Goal: Information Seeking & Learning: Learn about a topic

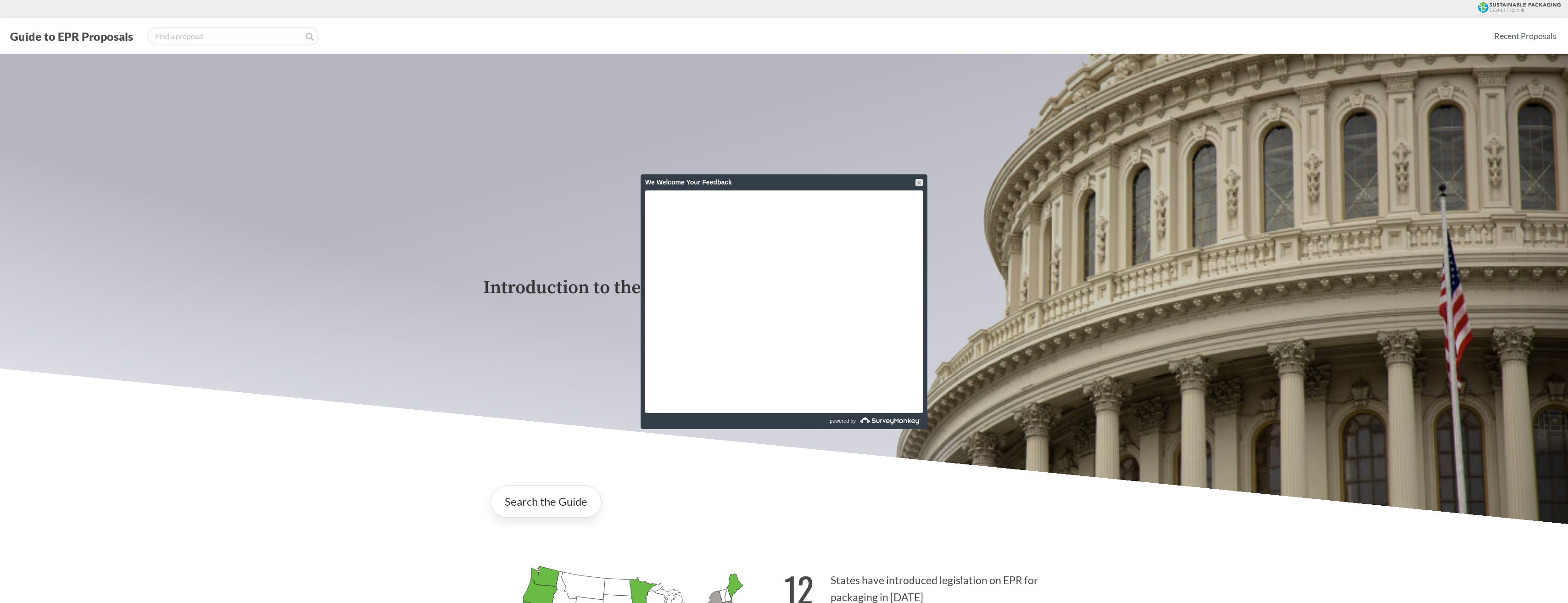
scroll to position [551, 0]
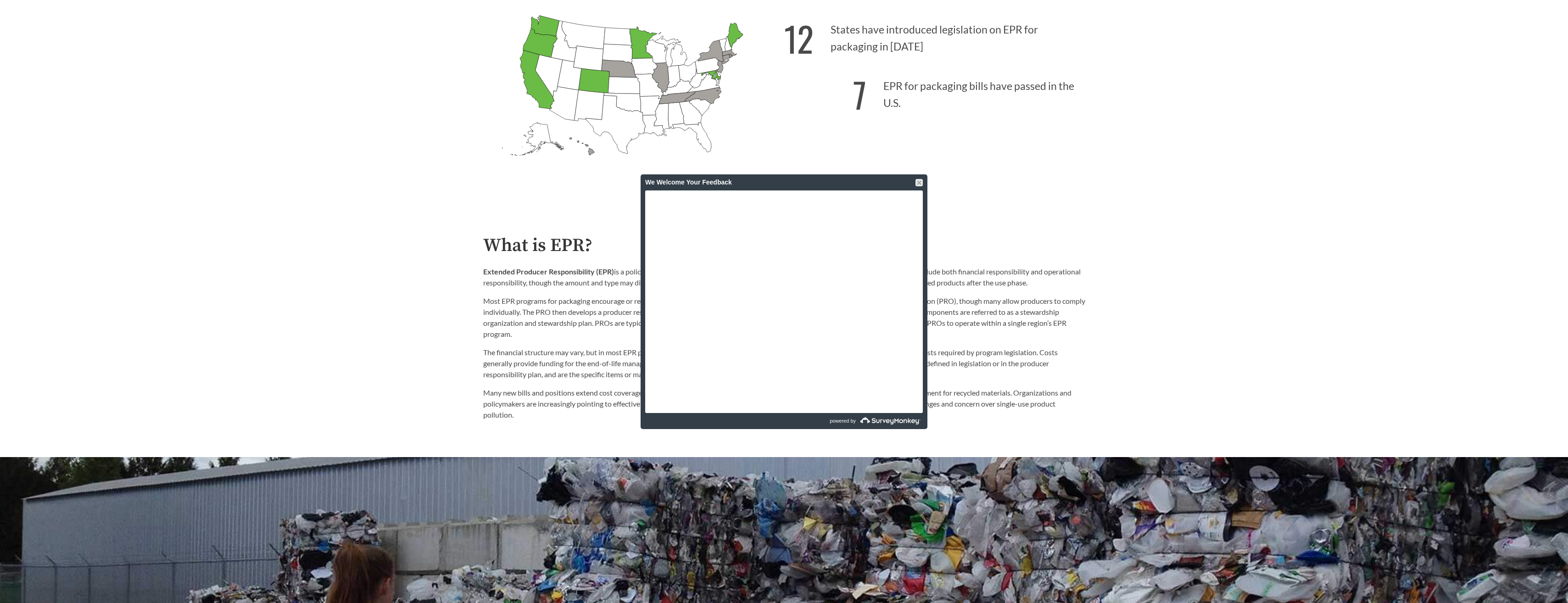
click at [923, 178] on div "We Welcome Your Feedback" at bounding box center [784, 182] width 287 height 16
click at [919, 182] on div at bounding box center [919, 182] width 7 height 7
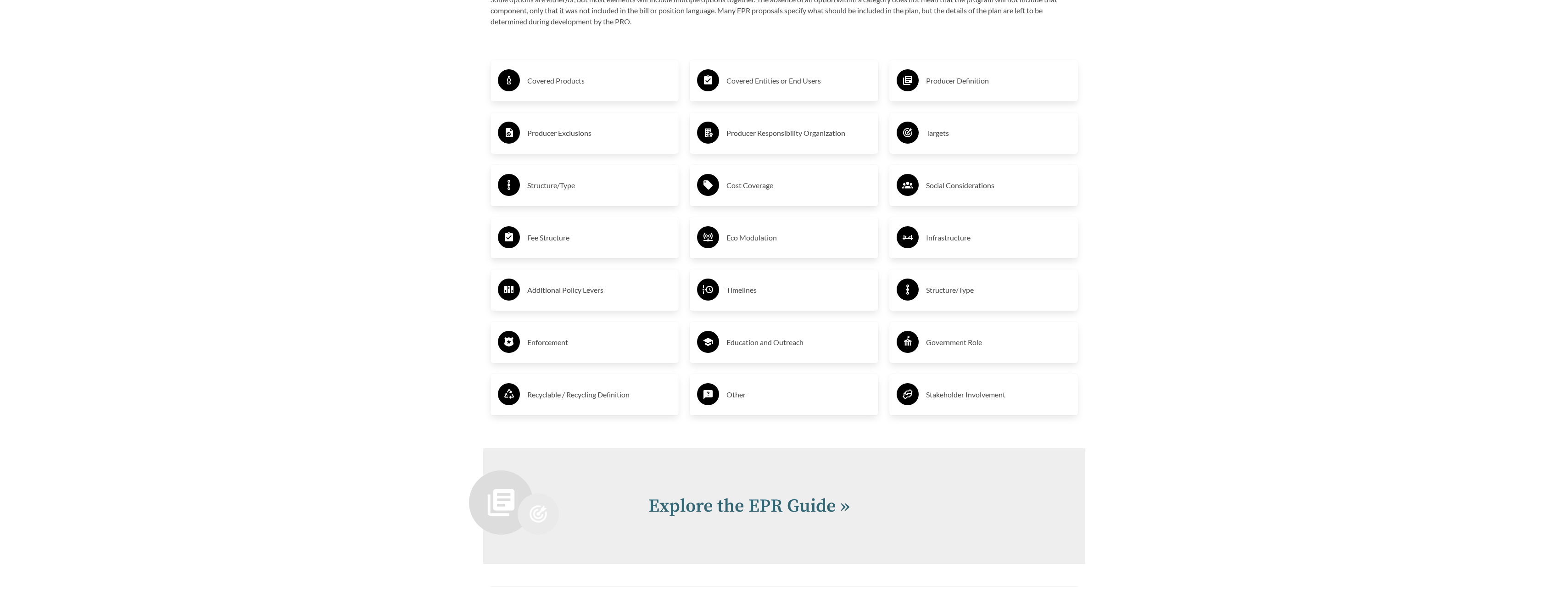
scroll to position [1836, 0]
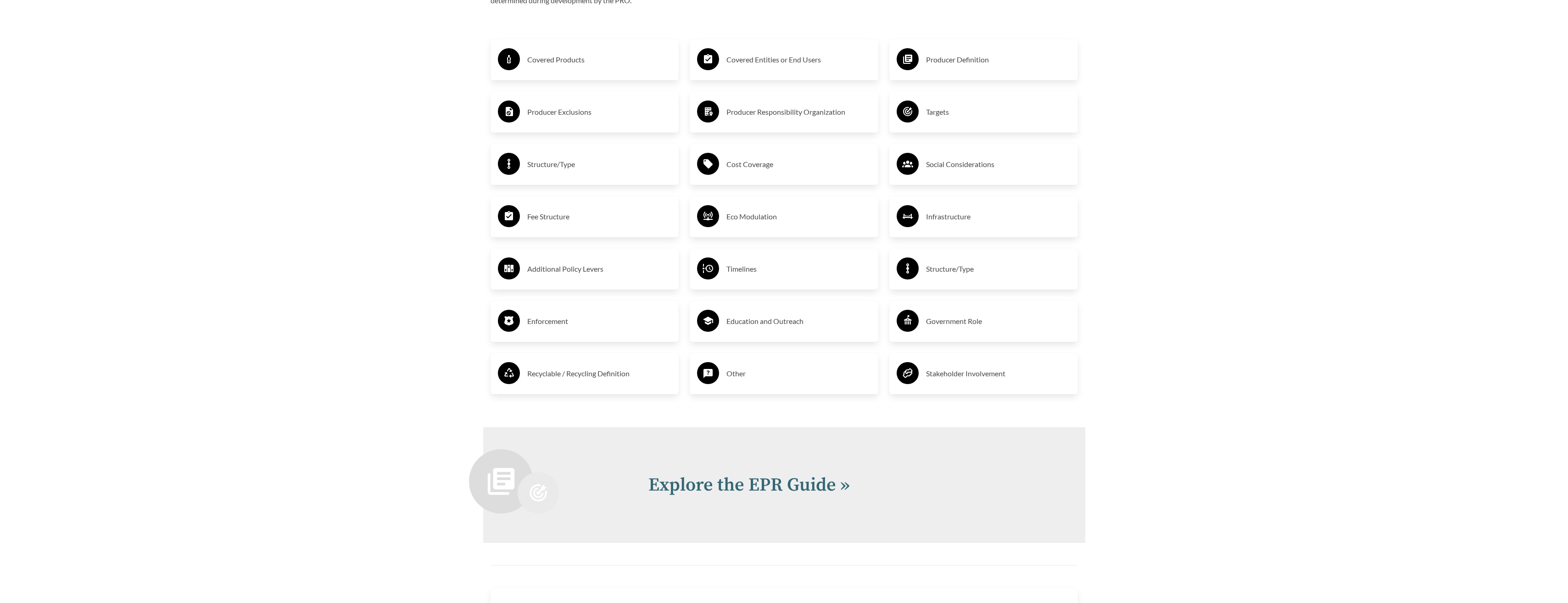
click at [541, 223] on h3 "Fee Structure" at bounding box center [599, 217] width 144 height 15
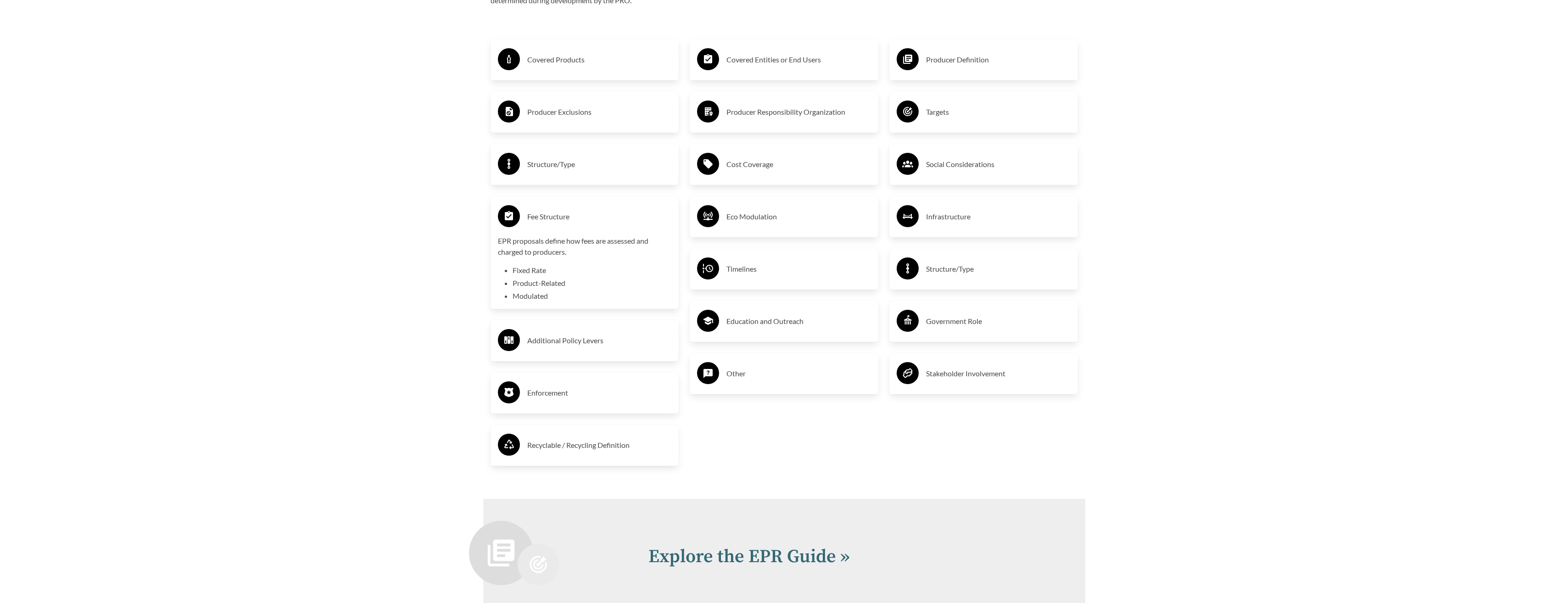
click at [530, 222] on h3 "Fee Structure" at bounding box center [599, 217] width 144 height 15
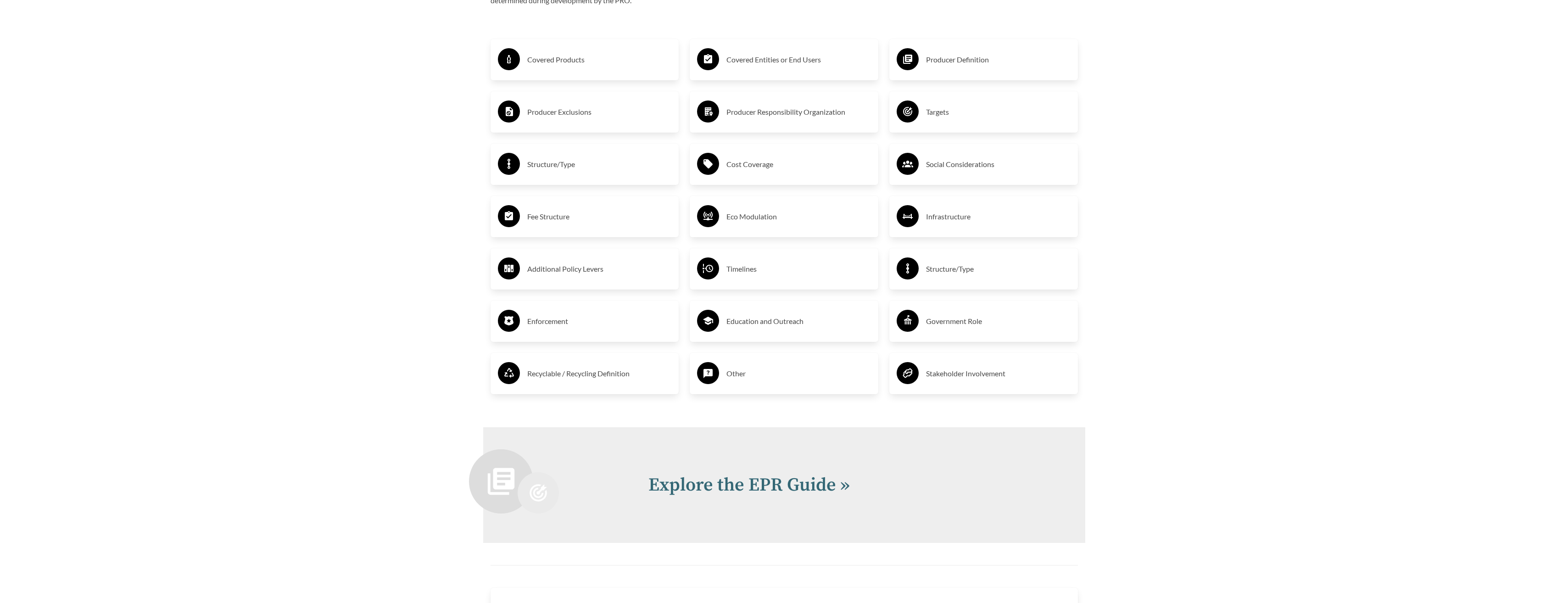
click at [537, 325] on h3 "Enforcement" at bounding box center [599, 321] width 144 height 15
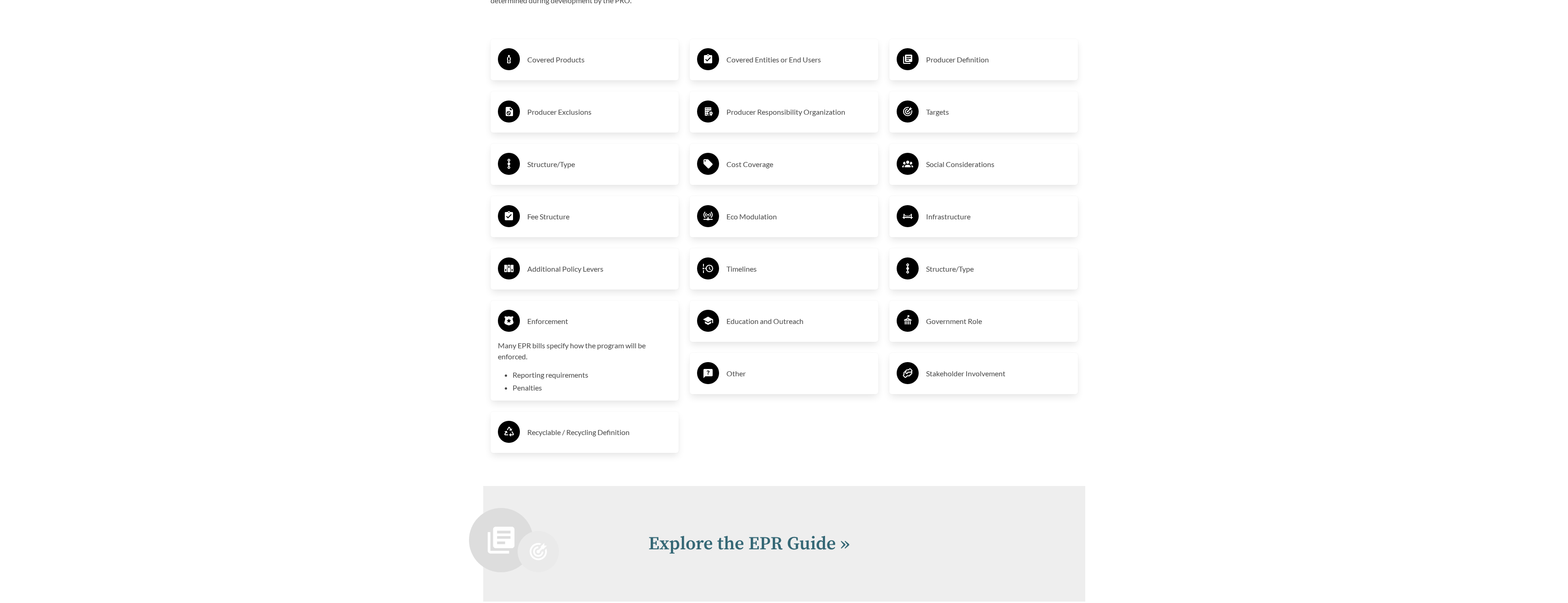
click at [534, 322] on h3 "Enforcement" at bounding box center [599, 321] width 144 height 15
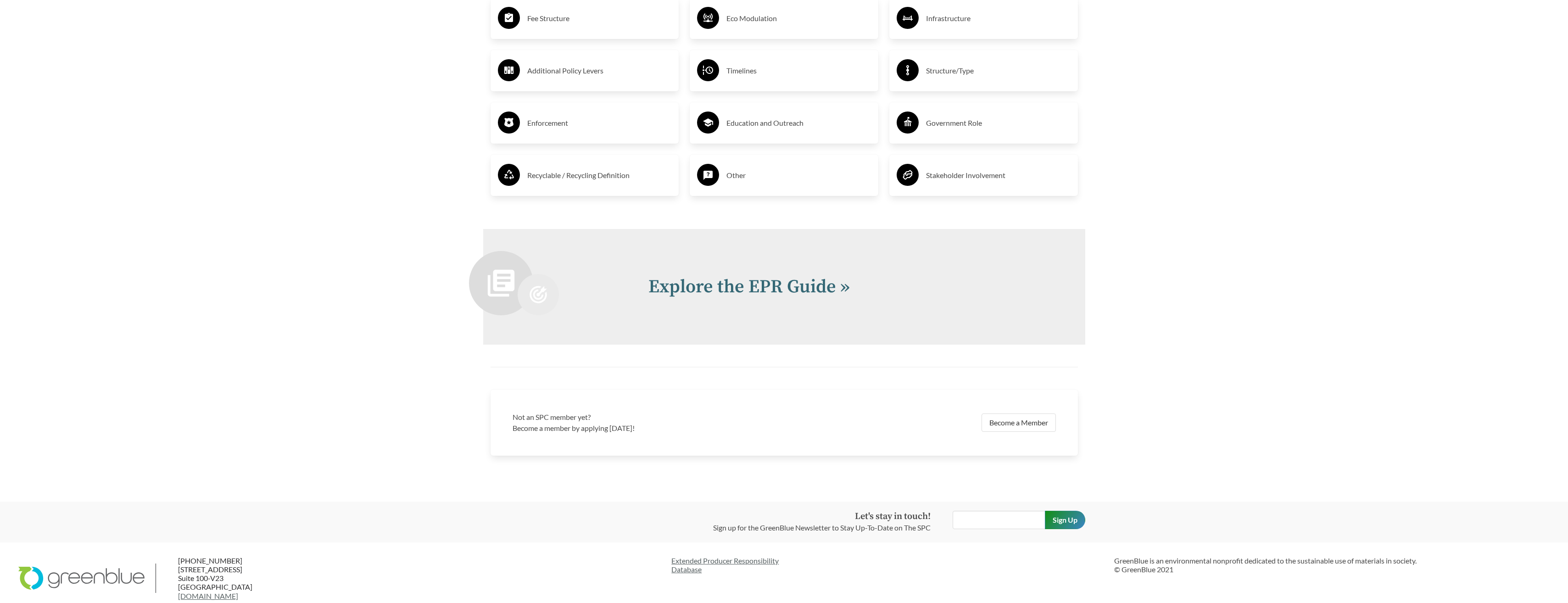
scroll to position [2047, 0]
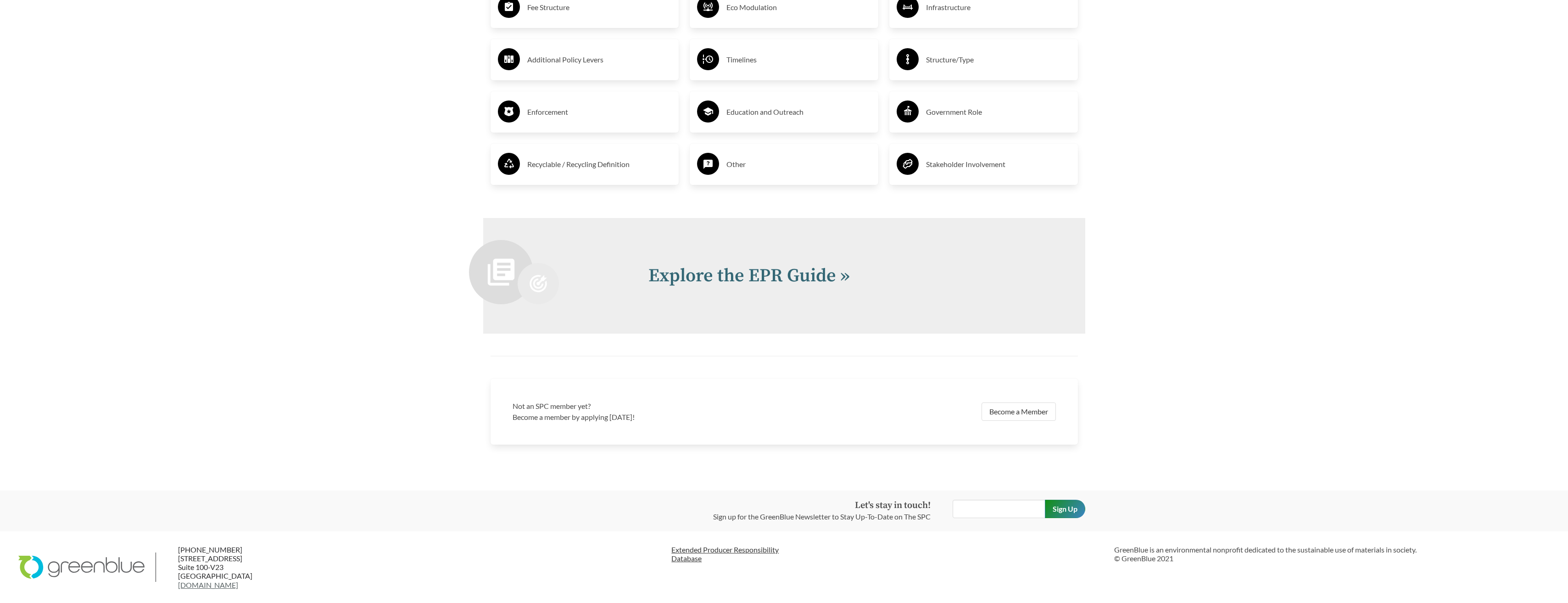
click at [732, 551] on link "Extended Producer Responsibility Database" at bounding box center [889, 554] width 435 height 18
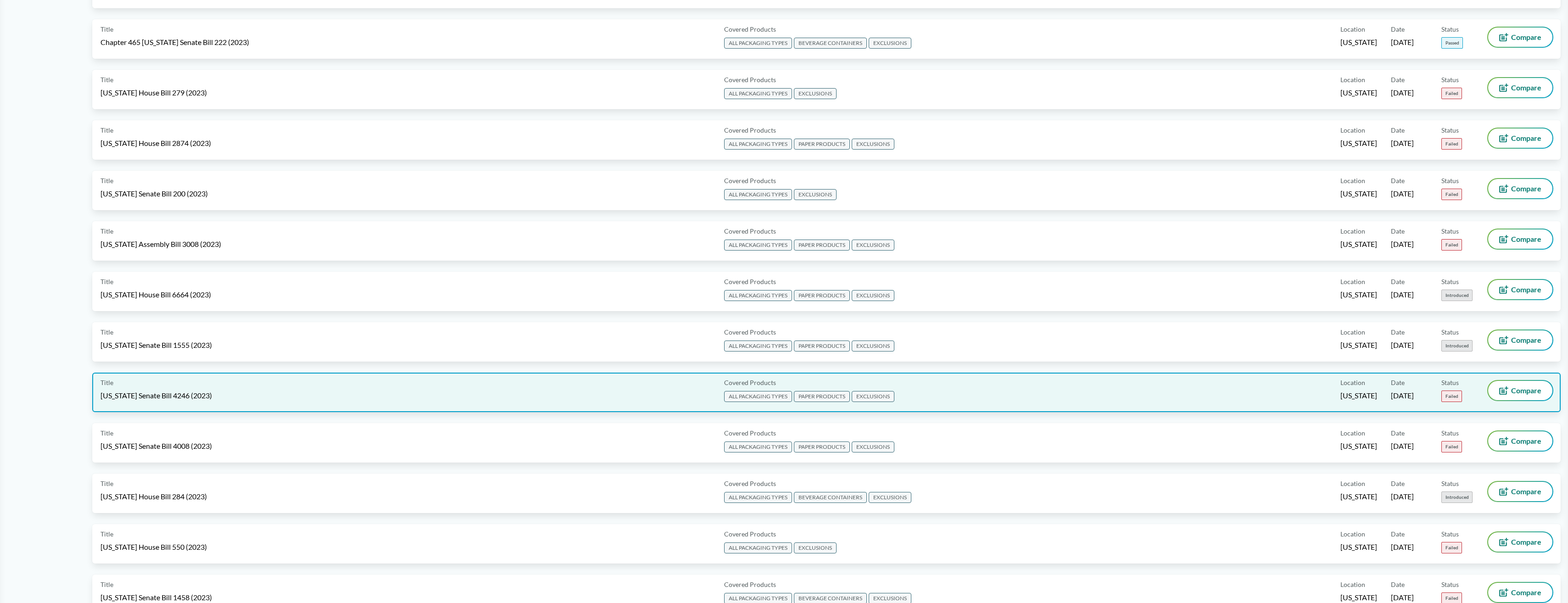
scroll to position [2203, 0]
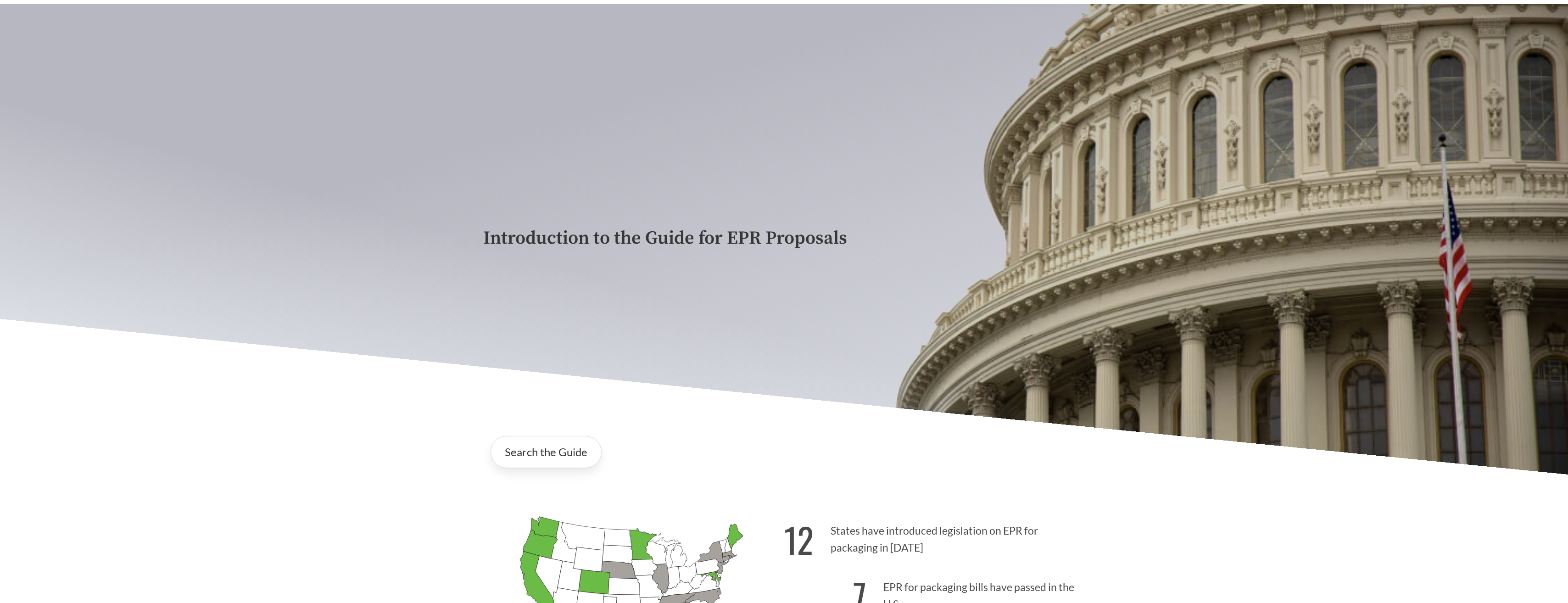
scroll to position [184, 0]
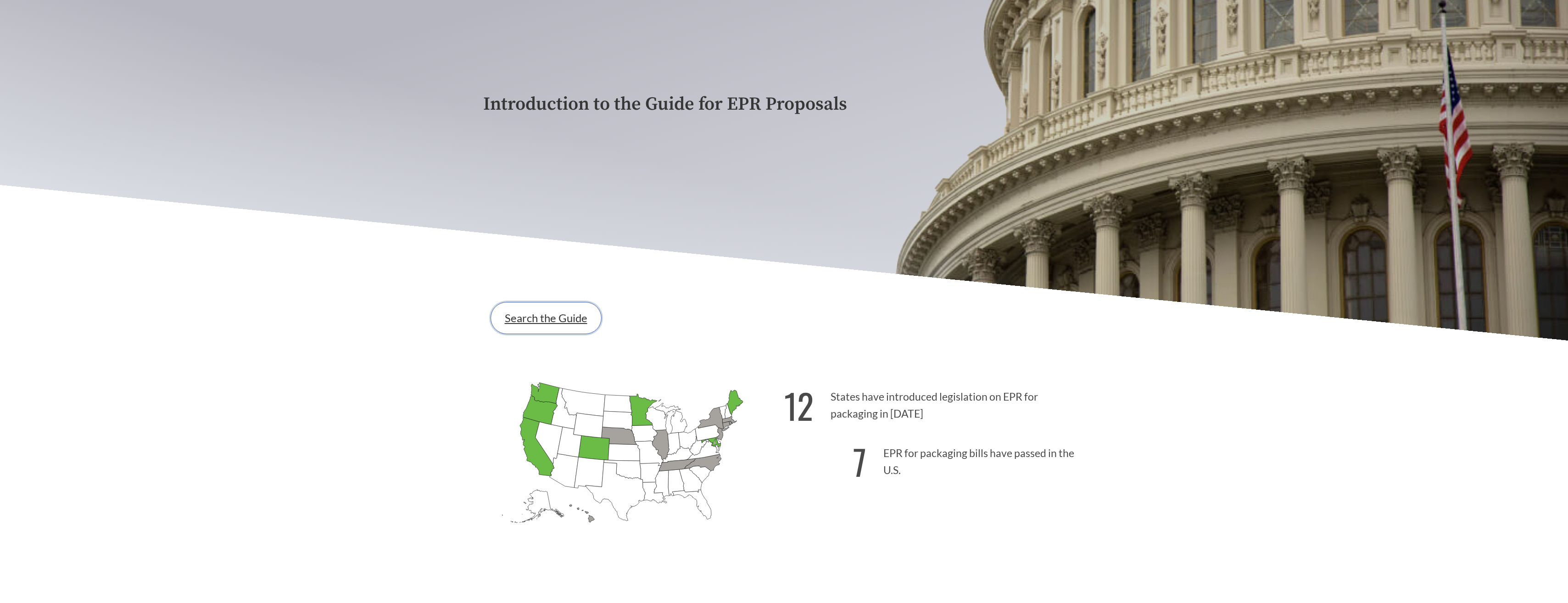
click at [550, 318] on link "Search the Guide" at bounding box center [546, 318] width 111 height 32
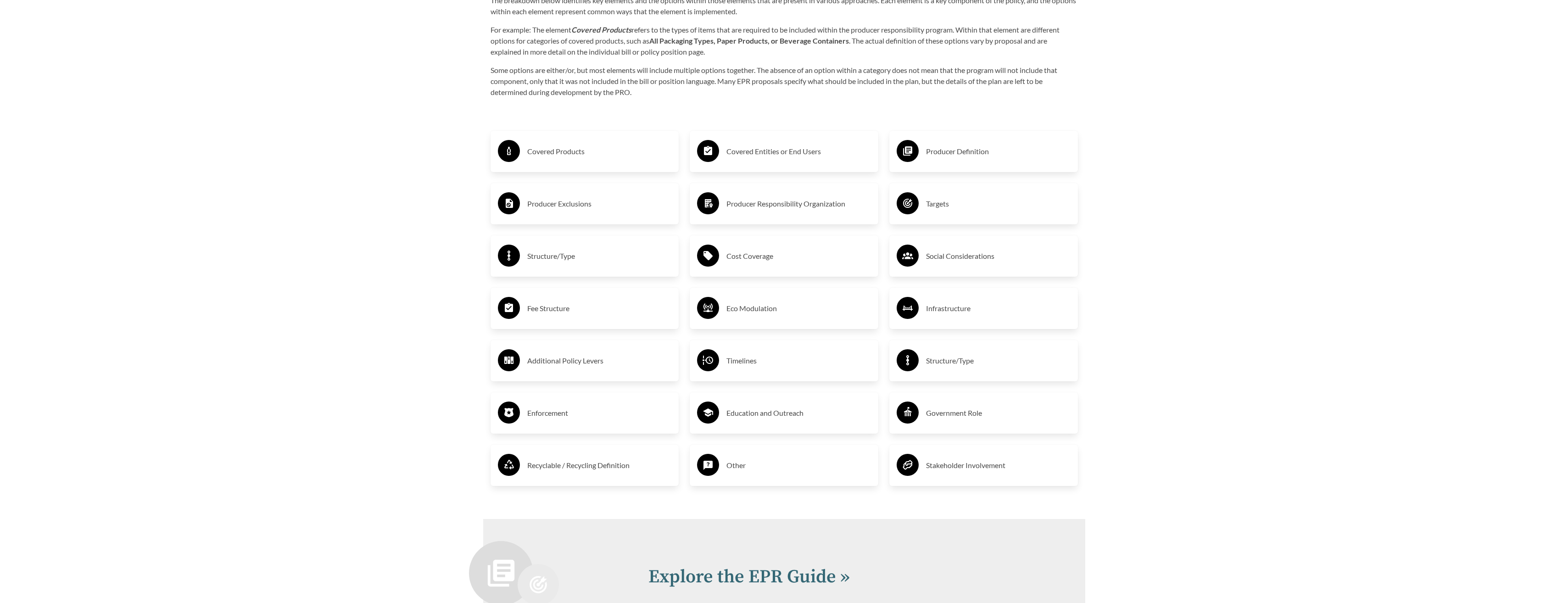
scroll to position [2047, 0]
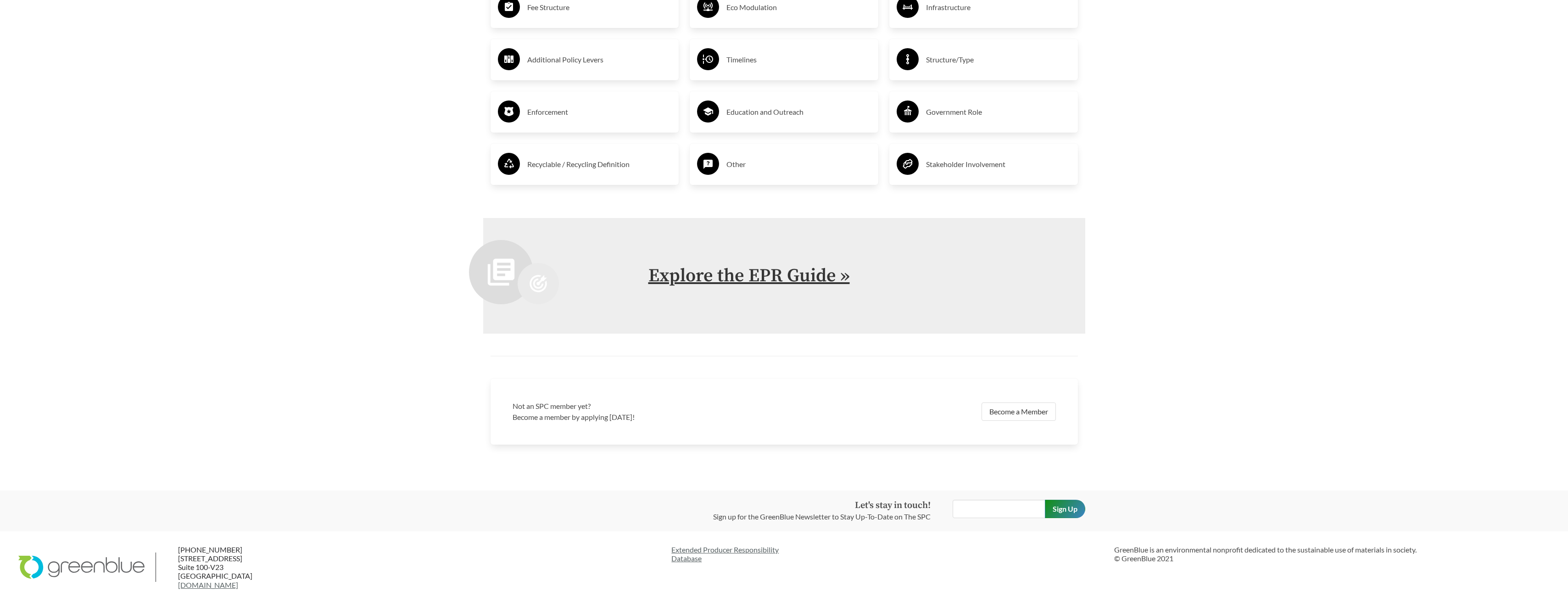
click at [728, 279] on link "Explore the EPR Guide »" at bounding box center [749, 276] width 201 height 23
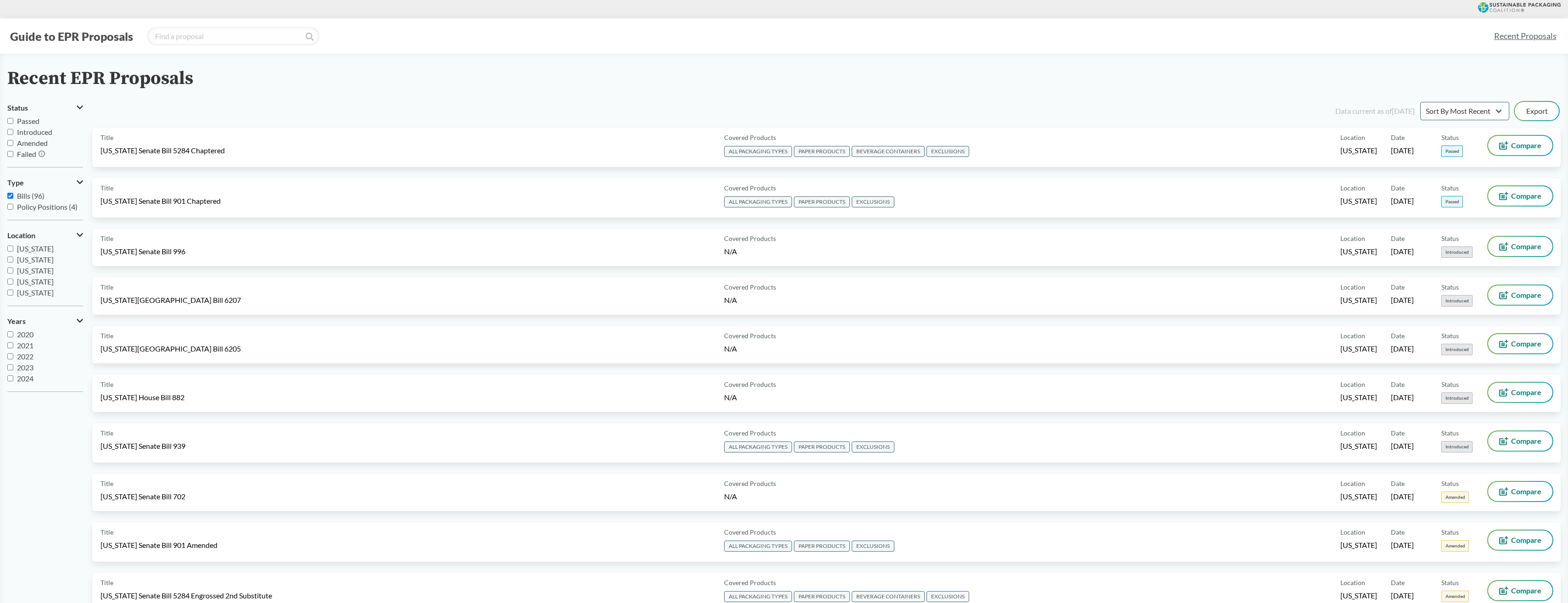
click at [1512, 6] on icon at bounding box center [1519, 7] width 82 height 10
click at [9, 121] on input "Passed" at bounding box center [10, 120] width 6 height 6
checkbox input "true"
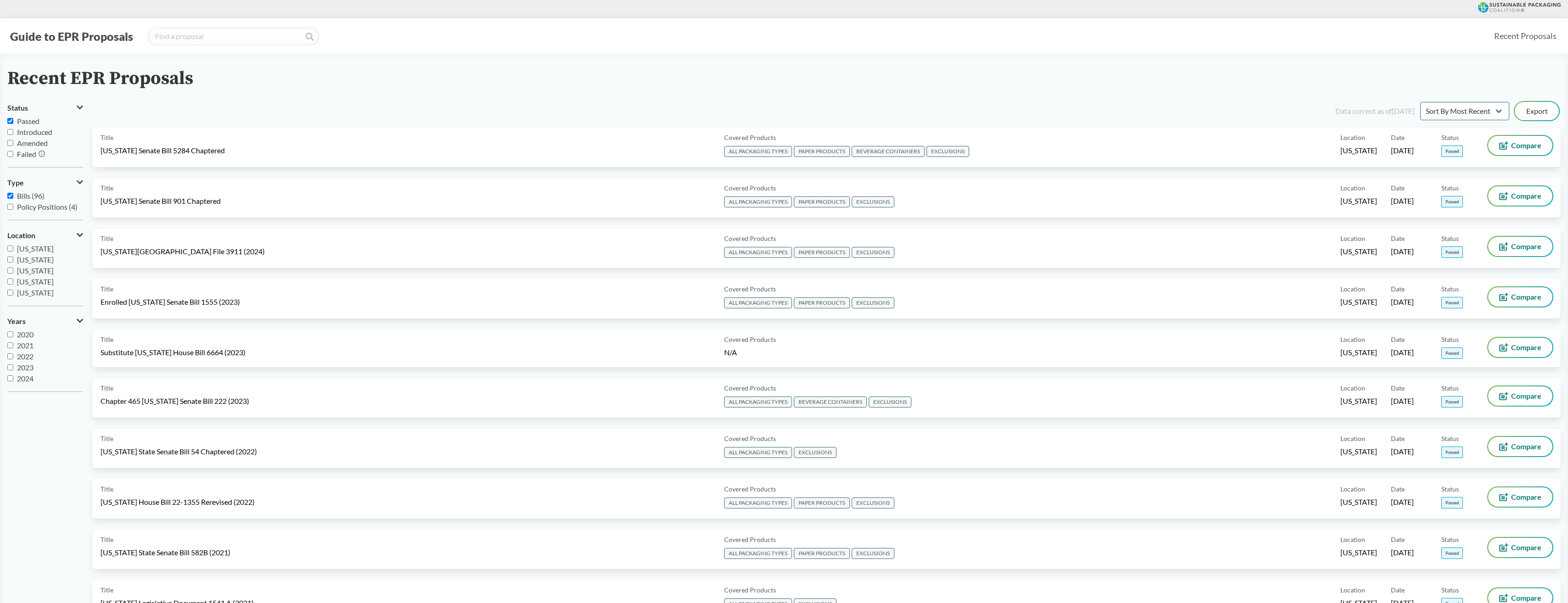
scroll to position [11, 0]
click at [9, 379] on input "2025" at bounding box center [10, 378] width 6 height 6
checkbox input "true"
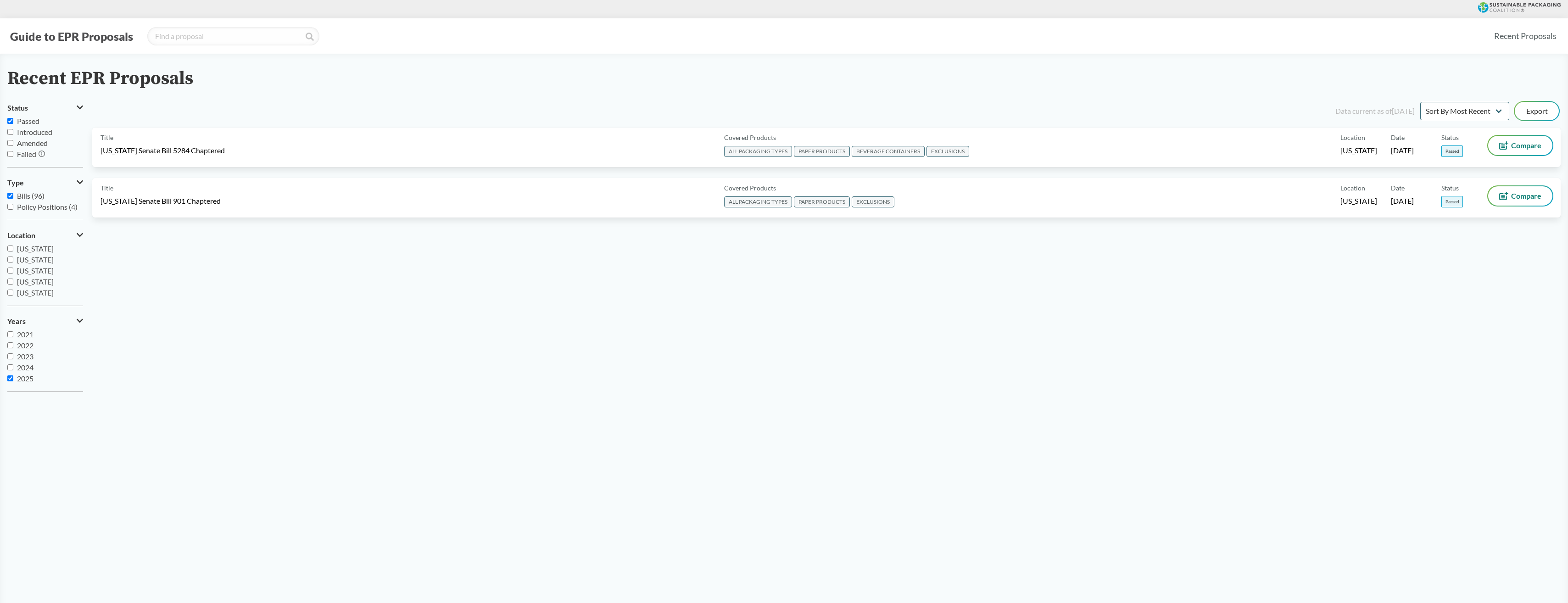
click at [9, 369] on input "2024" at bounding box center [10, 367] width 6 height 6
checkbox input "true"
click at [10, 356] on input "2023" at bounding box center [10, 356] width 6 height 6
checkbox input "true"
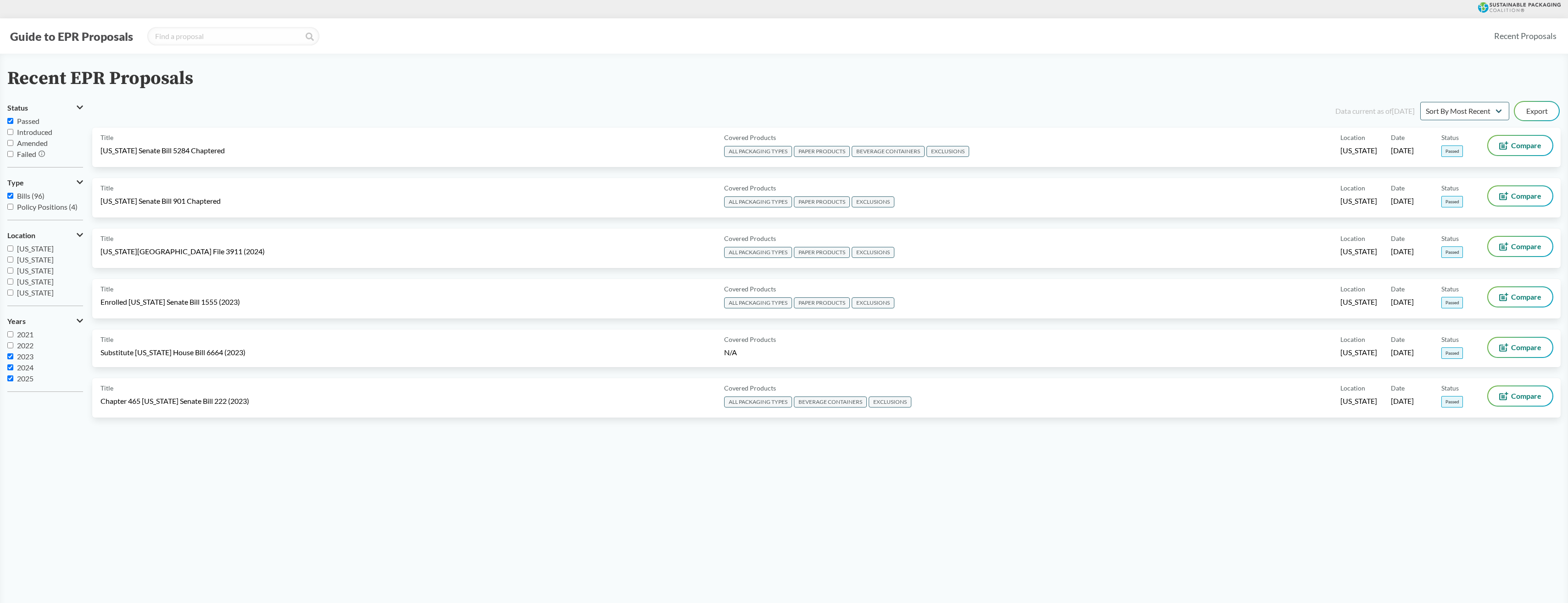
click at [10, 345] on input "2022" at bounding box center [10, 345] width 6 height 6
checkbox input "true"
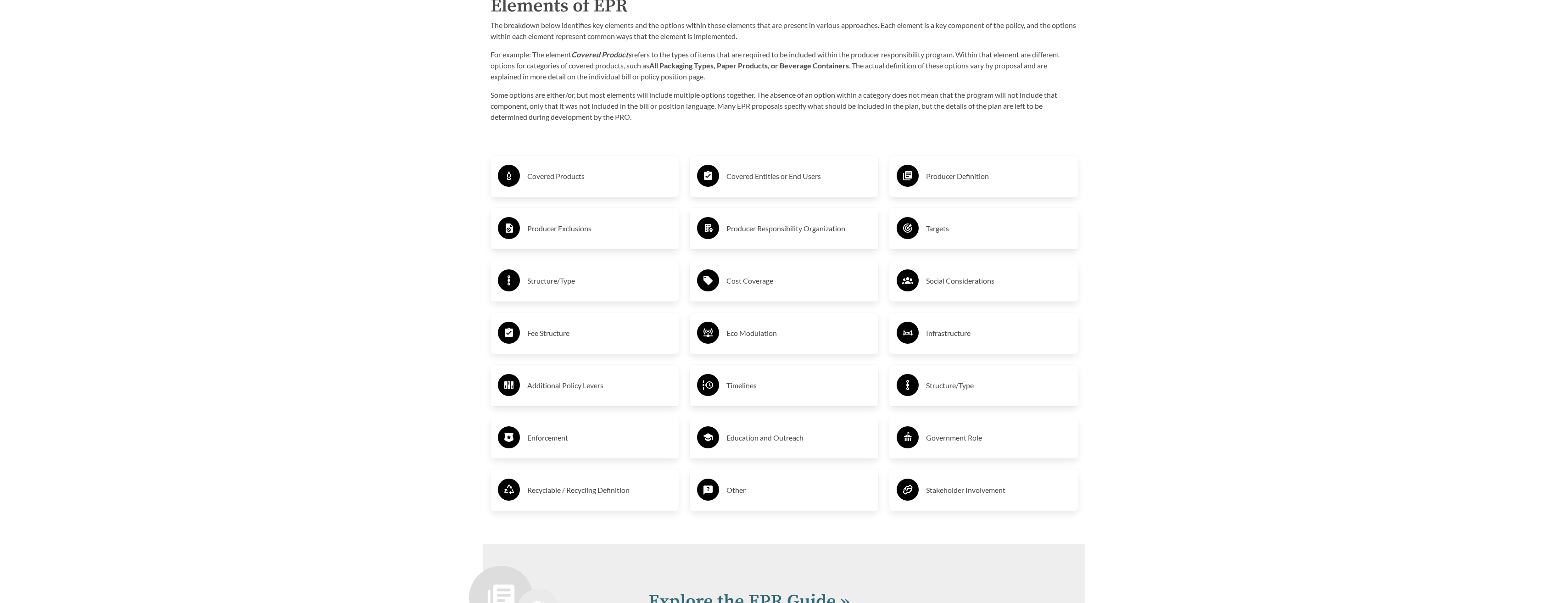
scroll to position [1653, 0]
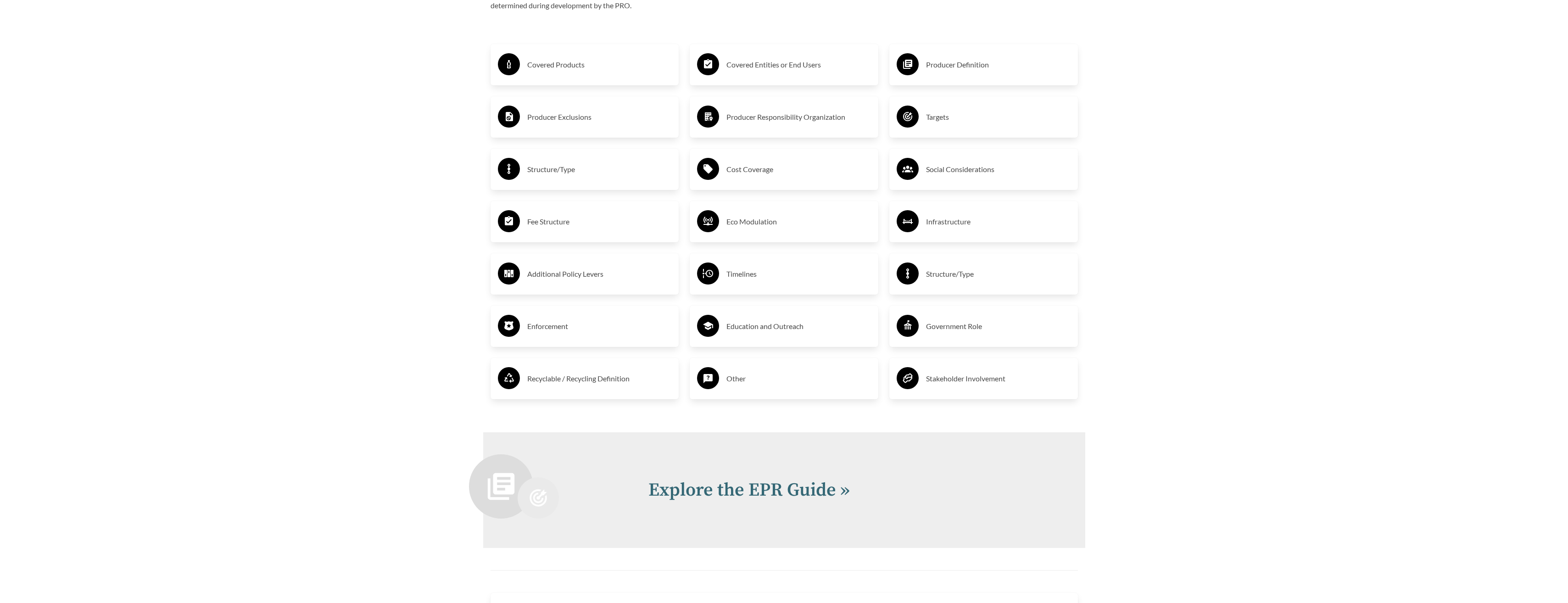
click at [548, 72] on h3 "Covered Products" at bounding box center [599, 64] width 144 height 15
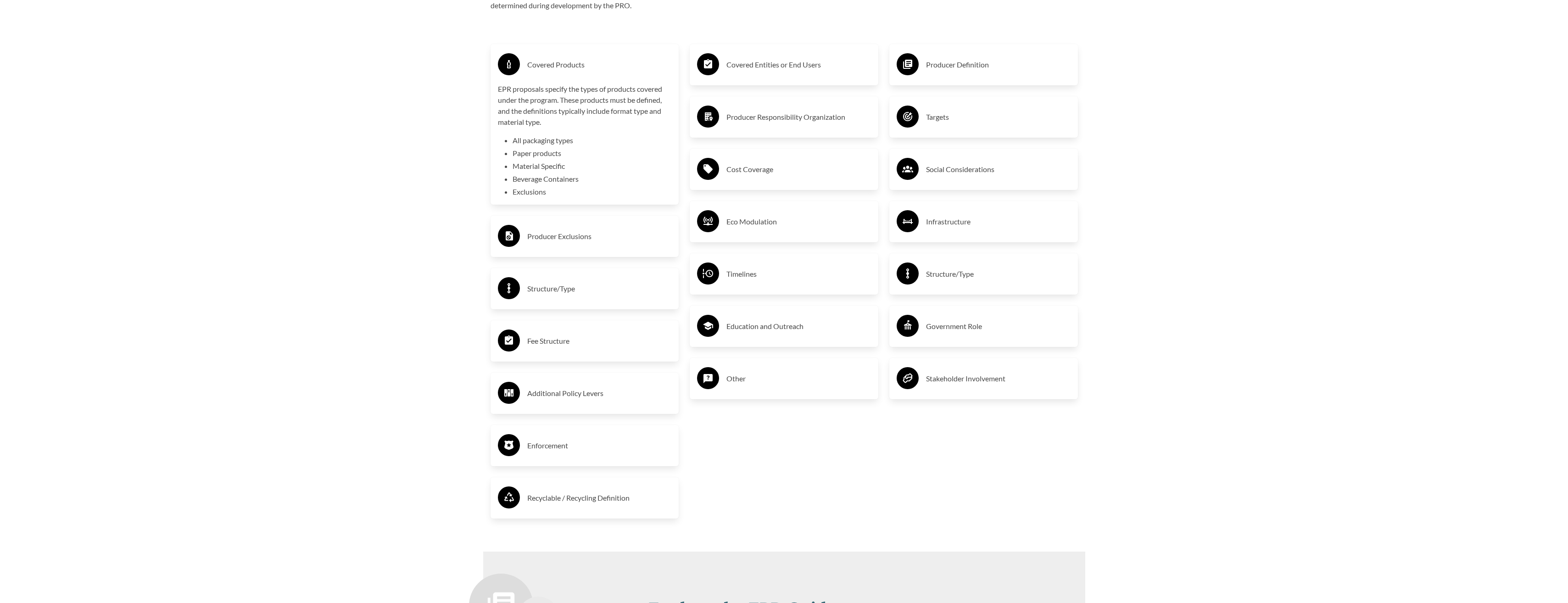
click at [722, 85] on div "Covered Entities or End Users" at bounding box center [784, 64] width 189 height 41
click at [753, 72] on h3 "Covered Entities or End Users" at bounding box center [798, 64] width 144 height 15
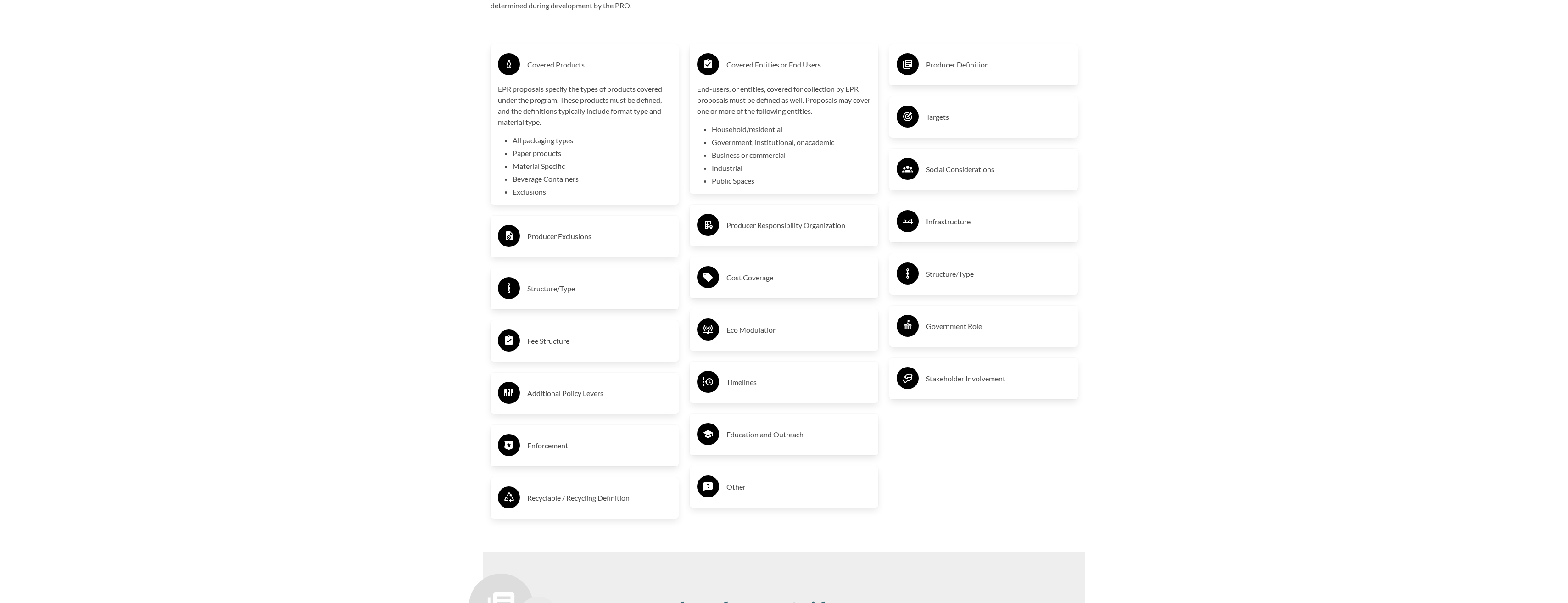
click at [1007, 72] on h3 "Producer Definition" at bounding box center [998, 64] width 144 height 15
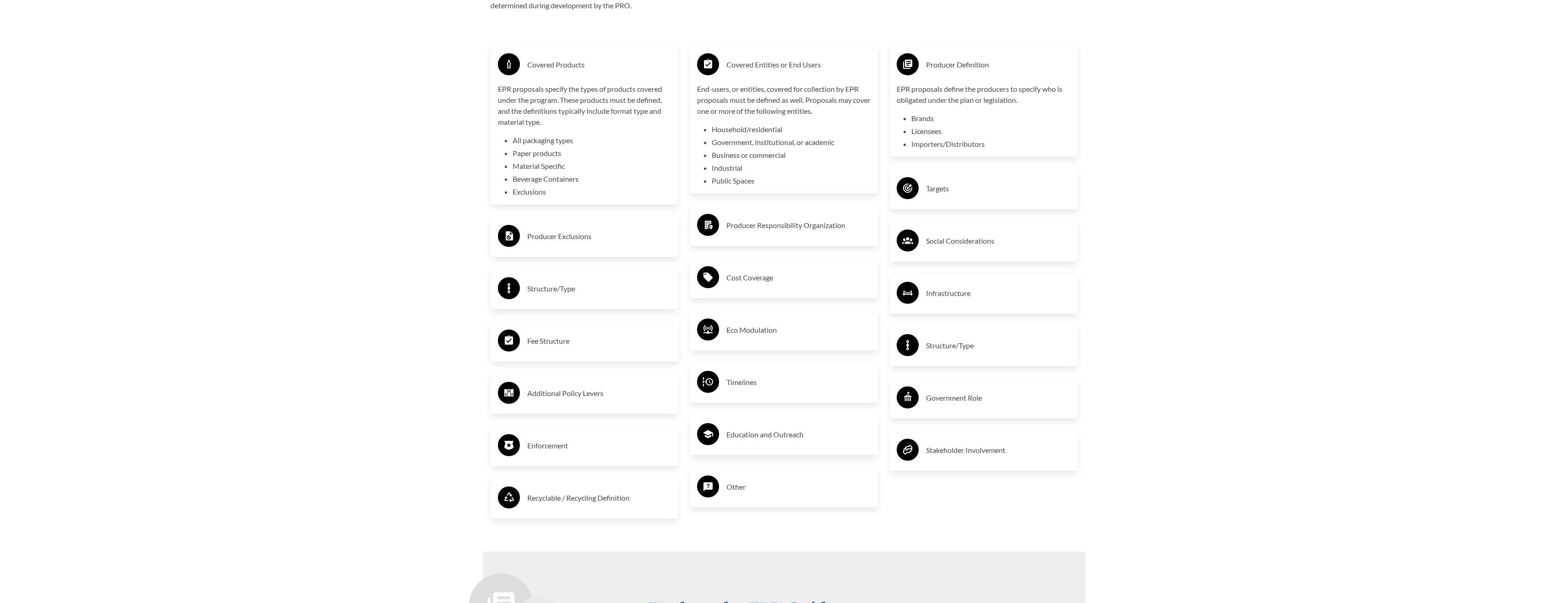
click at [958, 196] on h3 "Targets" at bounding box center [998, 189] width 144 height 15
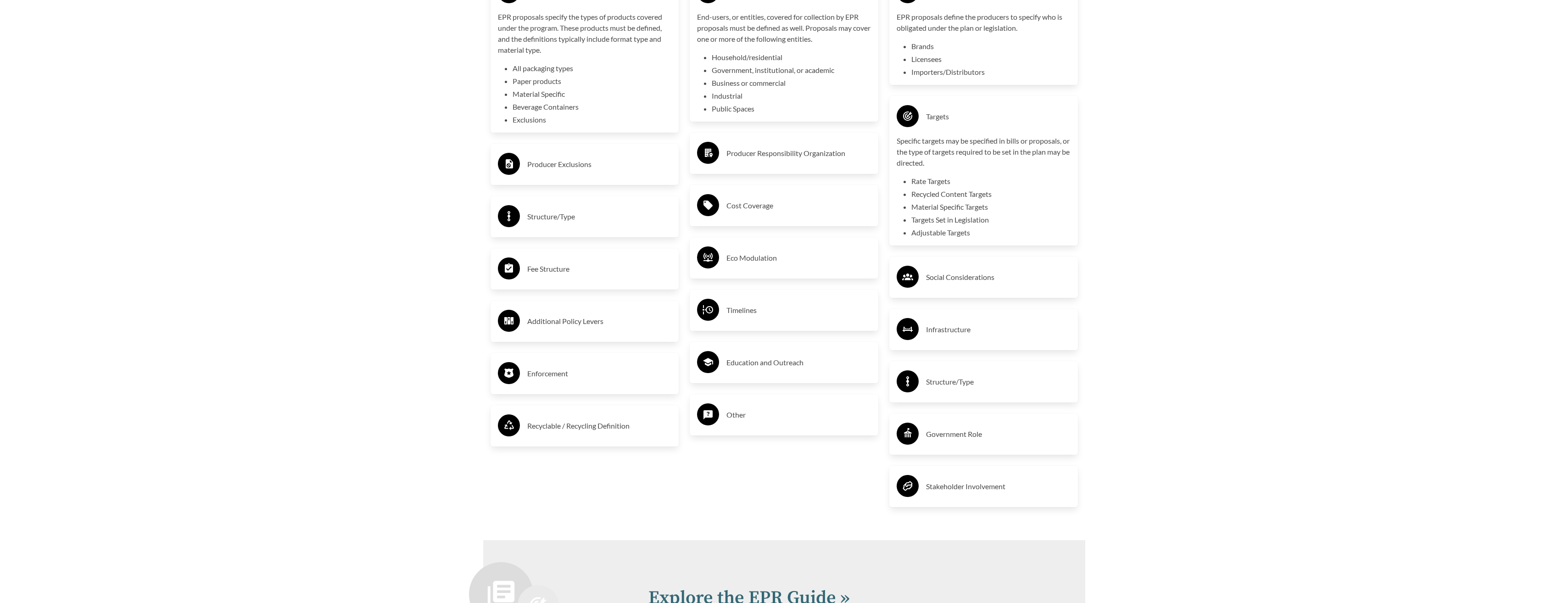
scroll to position [1882, 0]
